Goal: Navigation & Orientation: Understand site structure

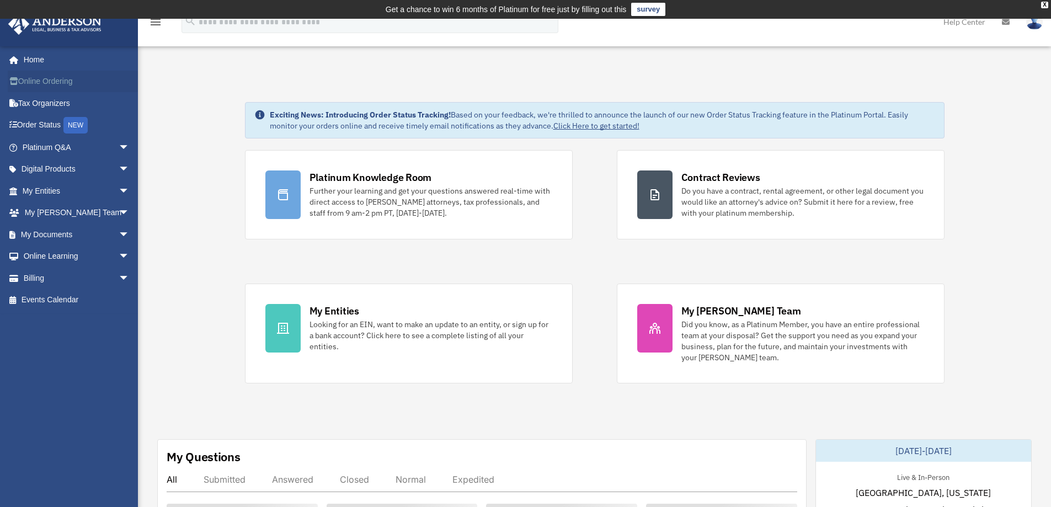
click at [40, 82] on link "Online Ordering" at bounding box center [77, 82] width 139 height 22
click at [46, 125] on link "Order Status NEW" at bounding box center [77, 125] width 139 height 23
click at [71, 190] on link "My Entities arrow_drop_down" at bounding box center [77, 191] width 139 height 22
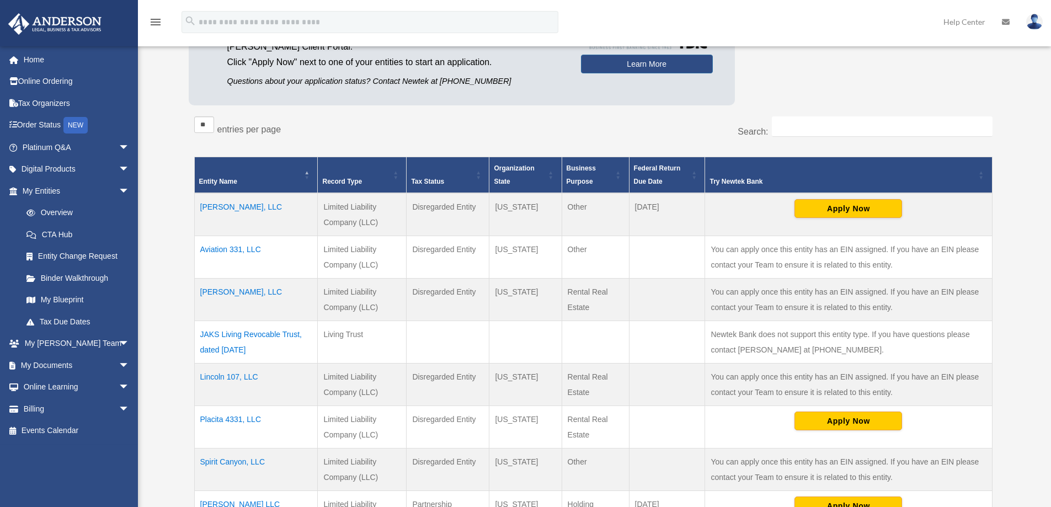
scroll to position [294, 0]
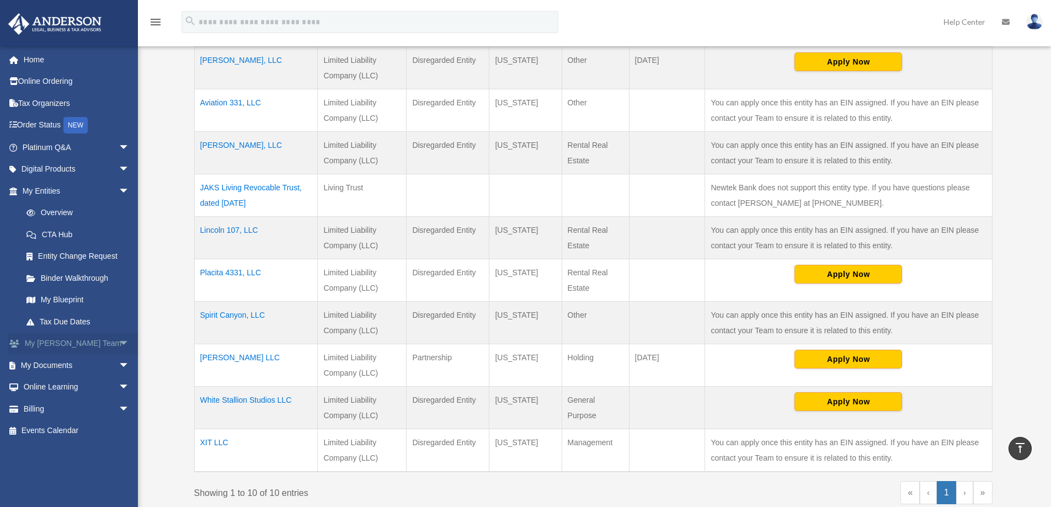
click at [60, 341] on link "My Anderson Team arrow_drop_down" at bounding box center [77, 344] width 139 height 22
